Goal: Task Accomplishment & Management: Manage account settings

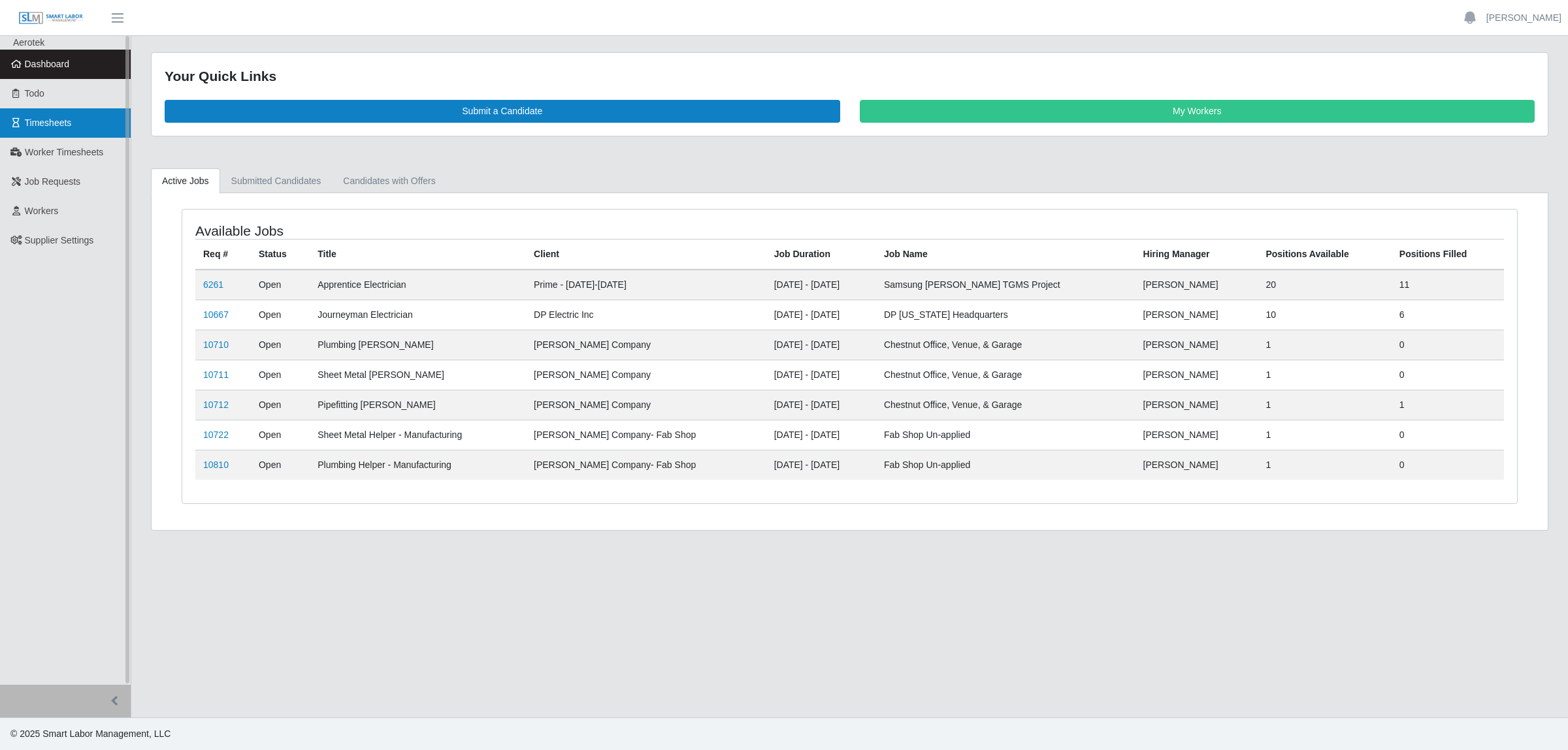
click at [58, 134] on link "Timesheets" at bounding box center [65, 123] width 131 height 29
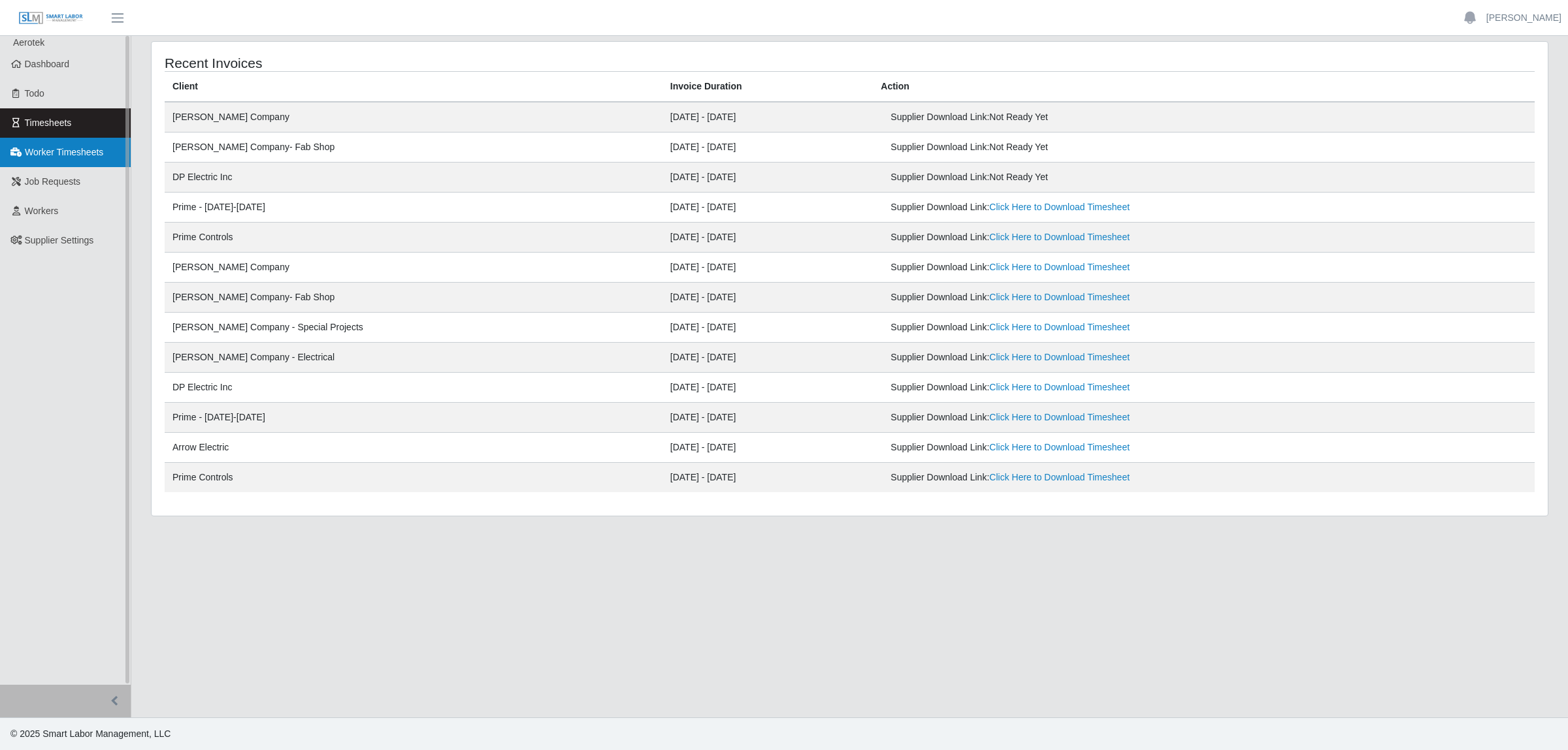
click at [91, 154] on span "Worker Timesheets" at bounding box center [63, 152] width 78 height 11
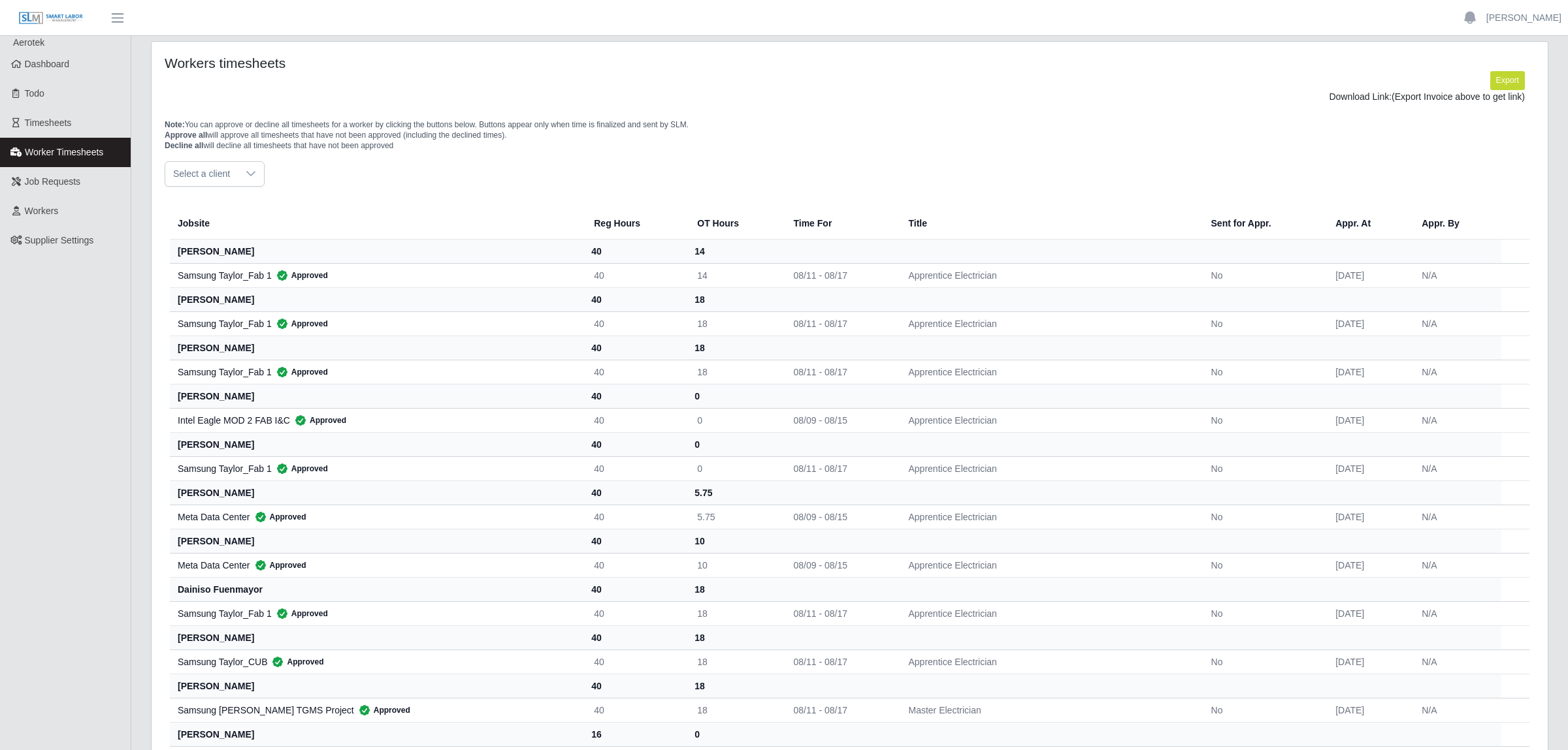
click at [248, 177] on icon at bounding box center [251, 174] width 11 height 11
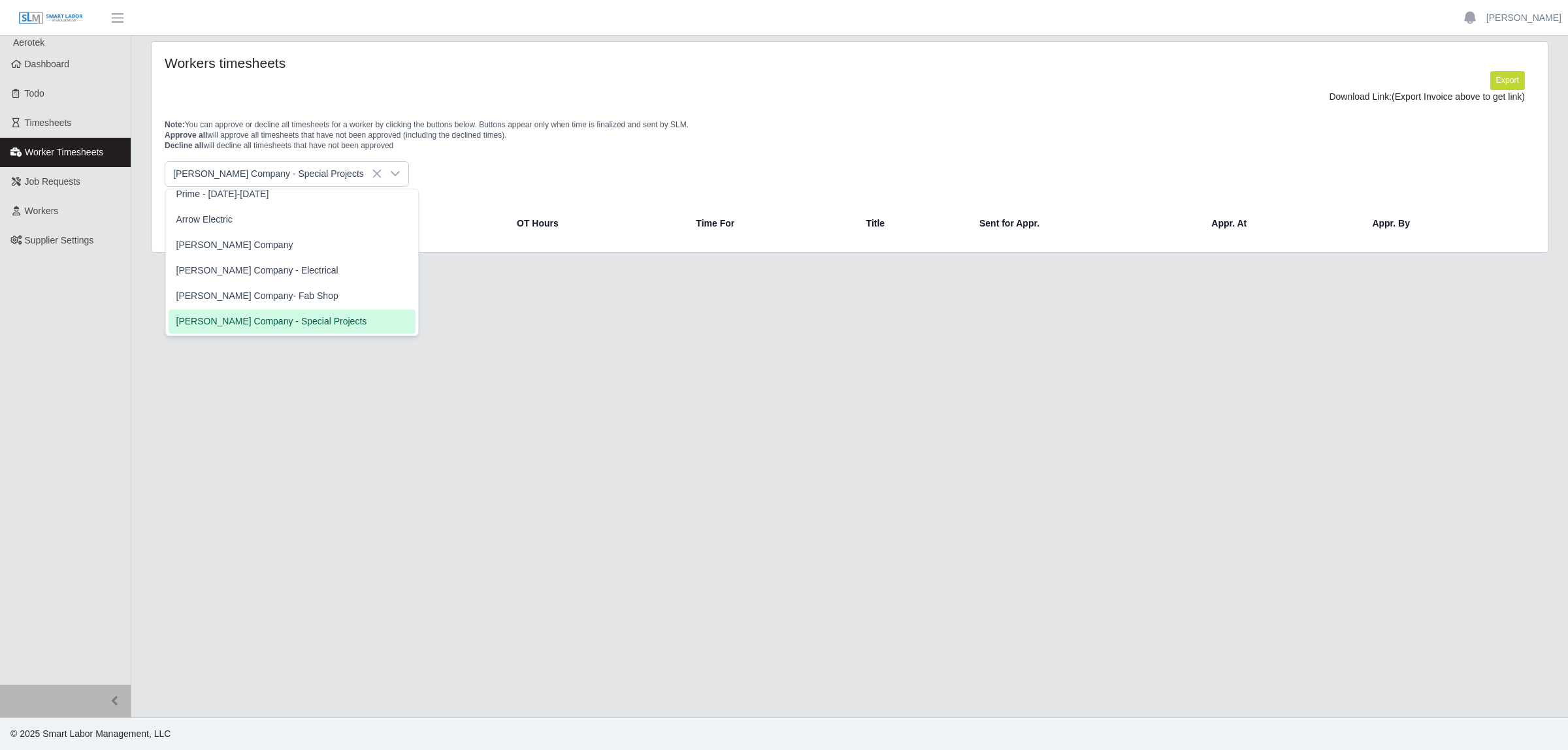
click at [257, 320] on span "[PERSON_NAME] Company - Special Projects" at bounding box center [272, 321] width 191 height 14
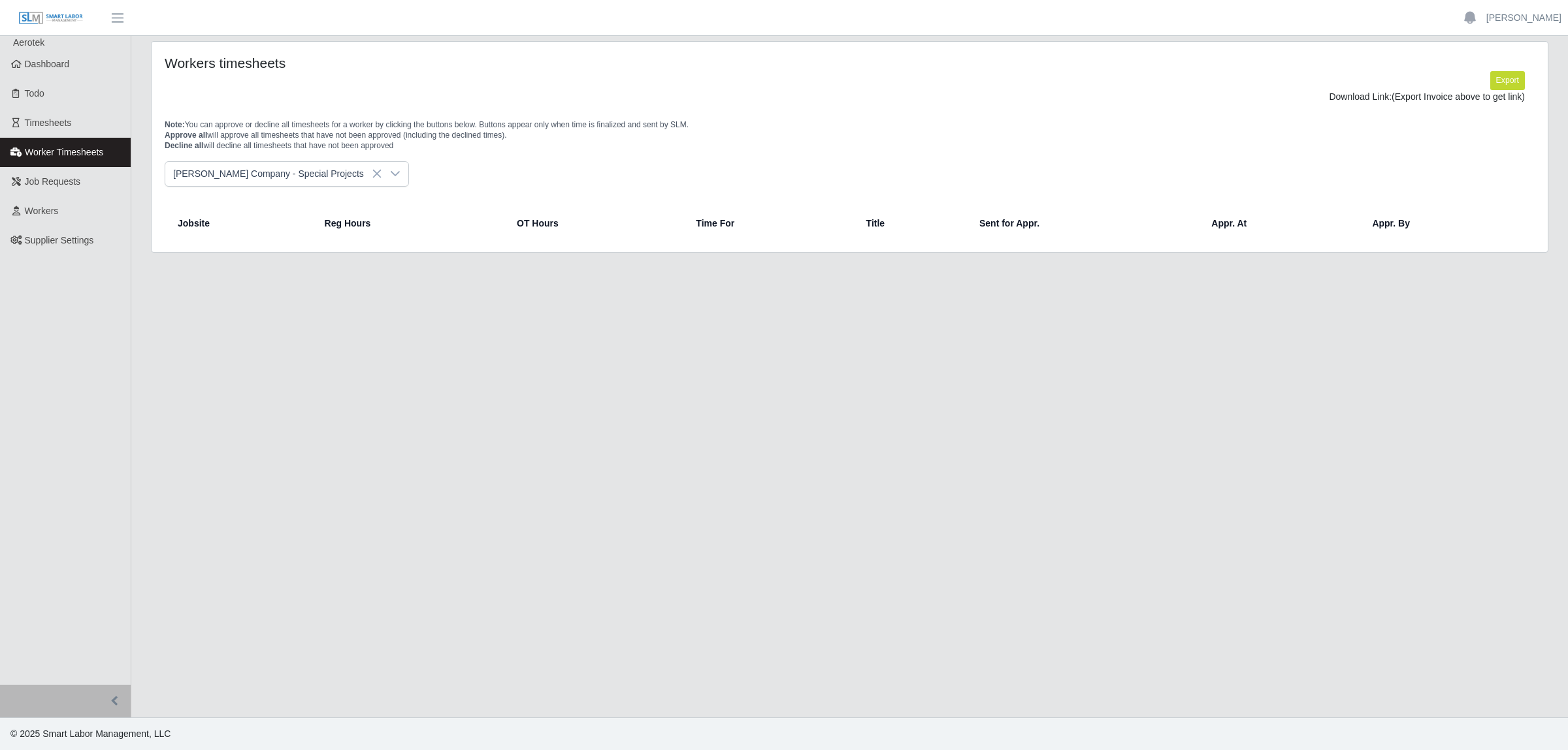
click at [390, 179] on icon at bounding box center [396, 174] width 11 height 11
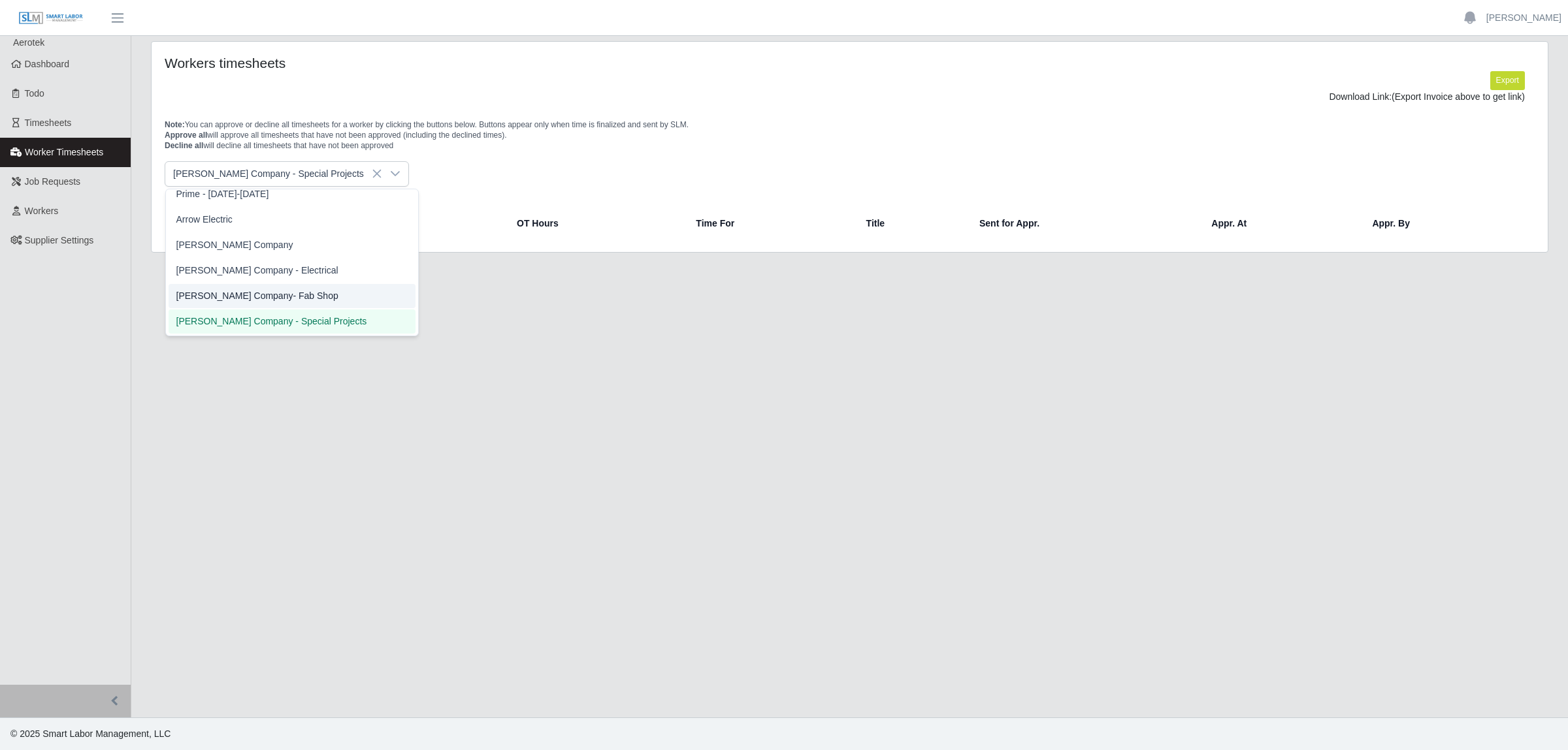
click at [260, 297] on span "[PERSON_NAME] Company- Fab Shop" at bounding box center [257, 296] width 162 height 14
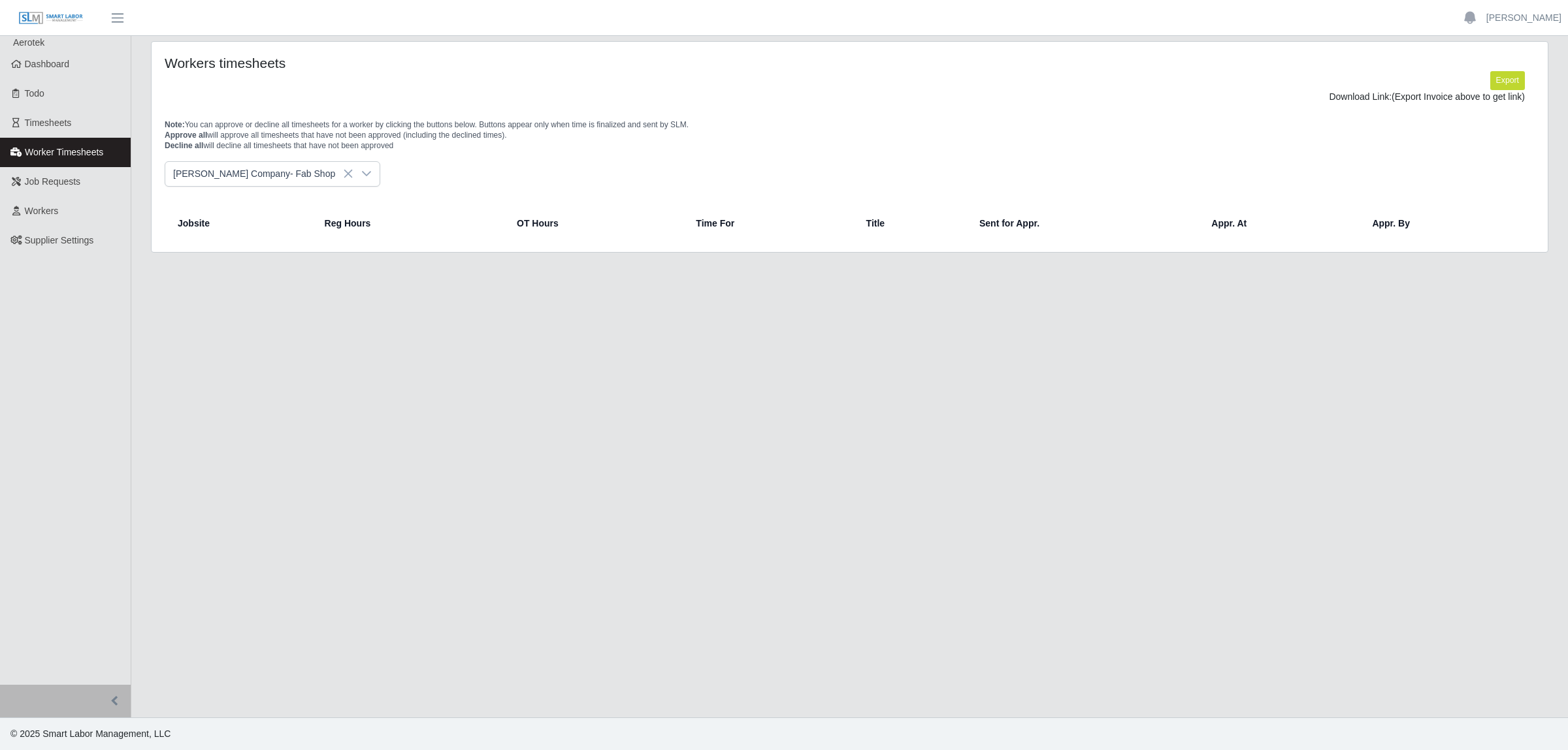
click at [361, 173] on icon at bounding box center [367, 174] width 11 height 11
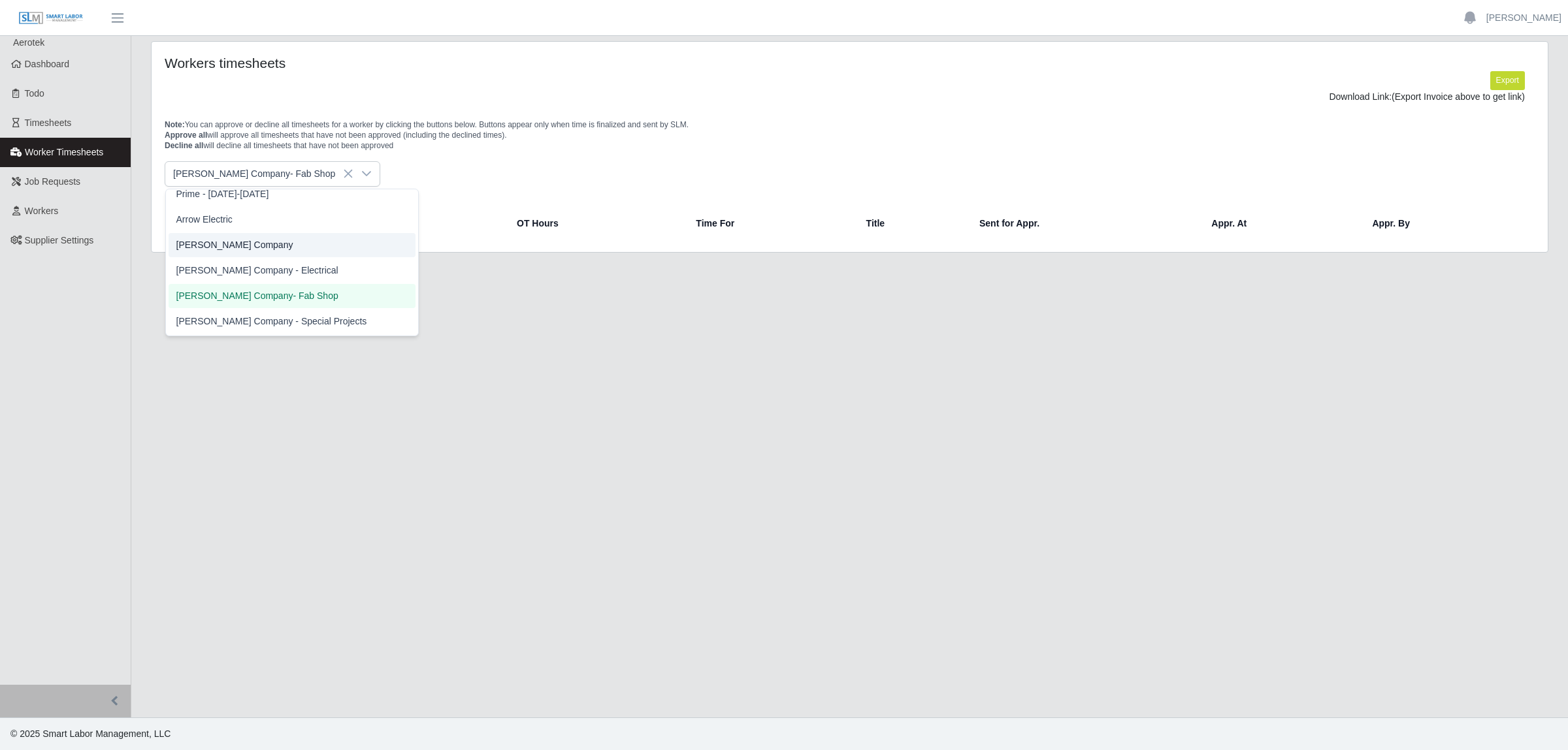
click at [267, 268] on span "[PERSON_NAME] Company - Electrical" at bounding box center [257, 270] width 162 height 14
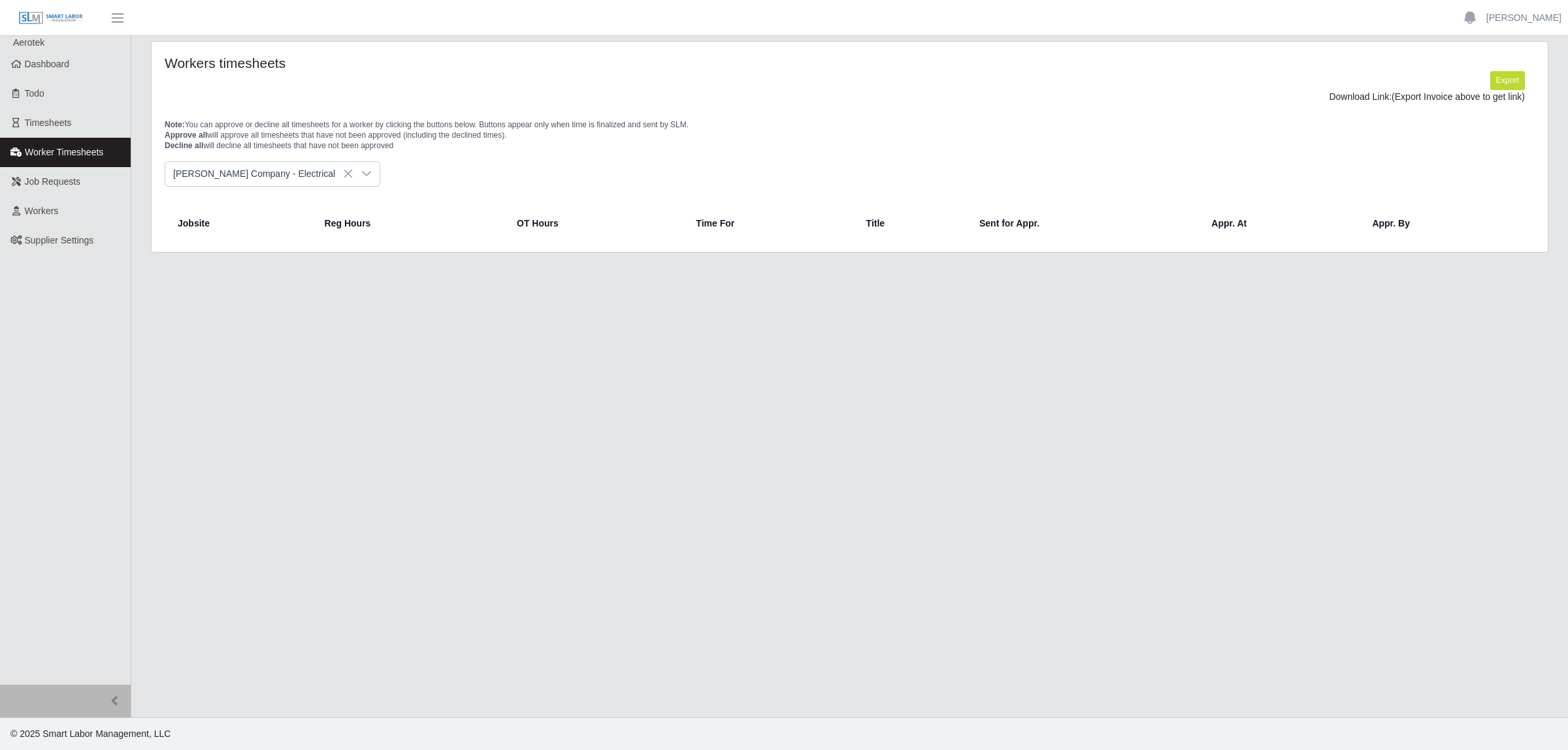
click at [361, 174] on icon at bounding box center [367, 174] width 11 height 11
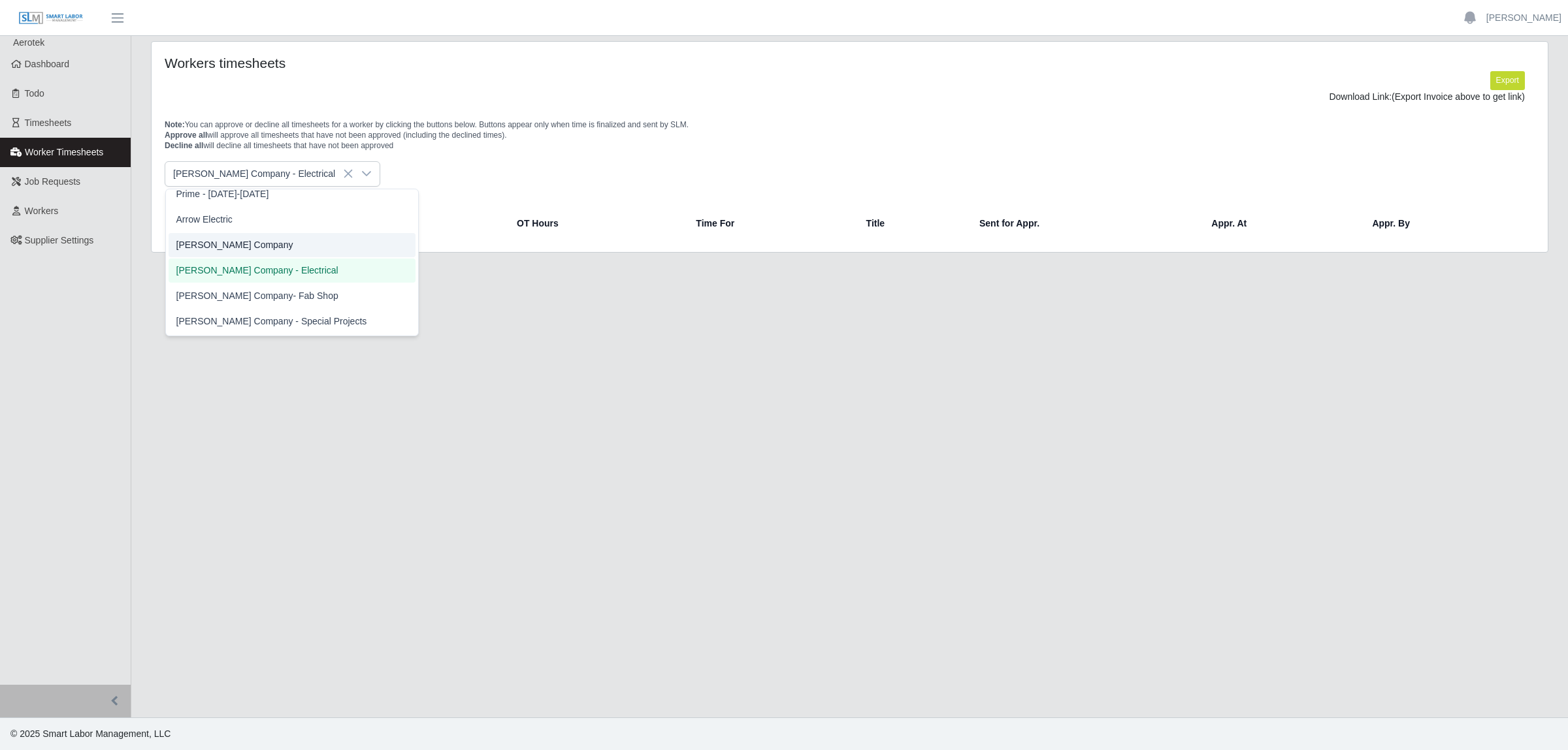
click at [249, 244] on li "[PERSON_NAME] Company" at bounding box center [292, 245] width 247 height 24
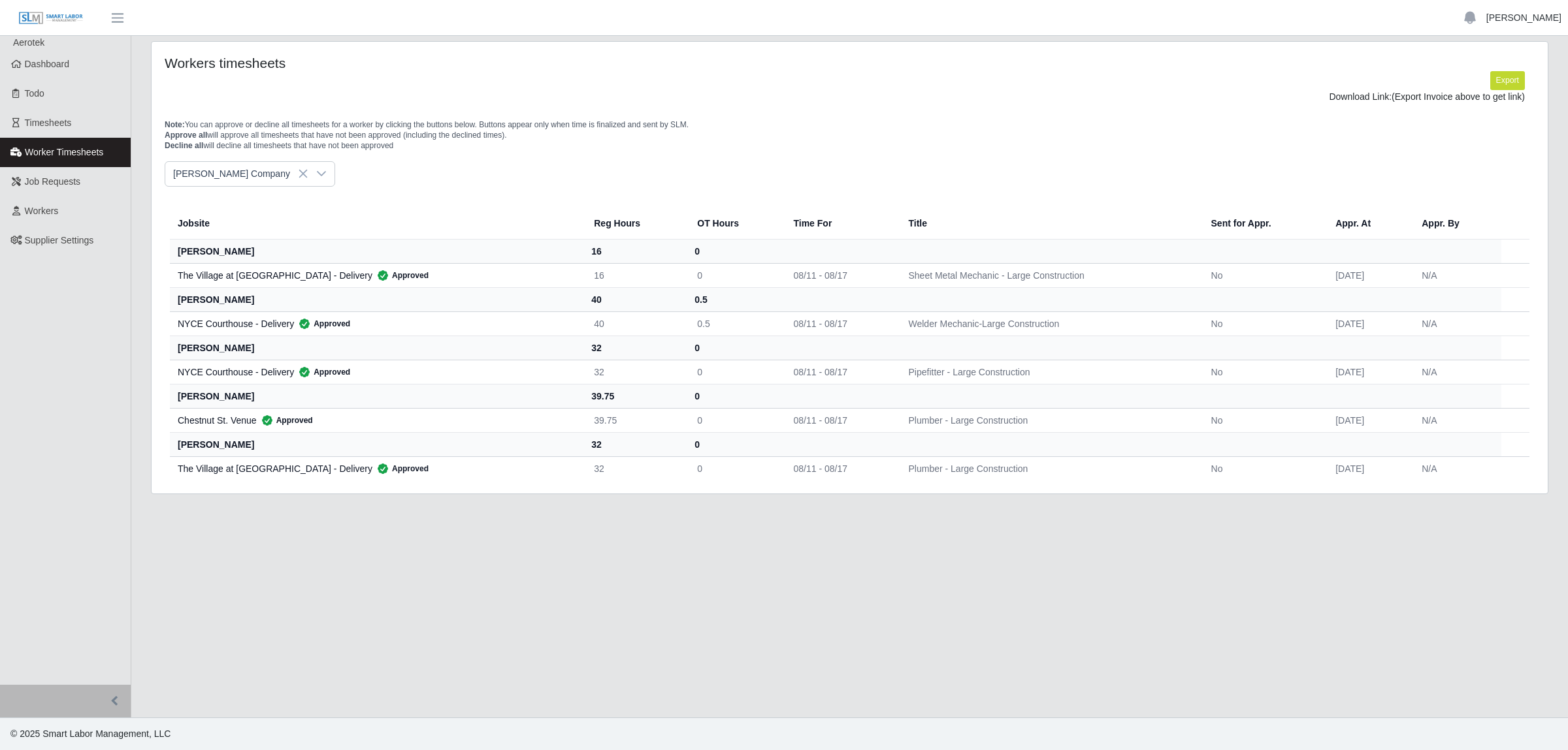
click at [1512, 22] on link "[PERSON_NAME]" at bounding box center [1523, 18] width 75 height 14
click at [1483, 98] on link "Logout" at bounding box center [1509, 90] width 118 height 27
